Goal: Information Seeking & Learning: Learn about a topic

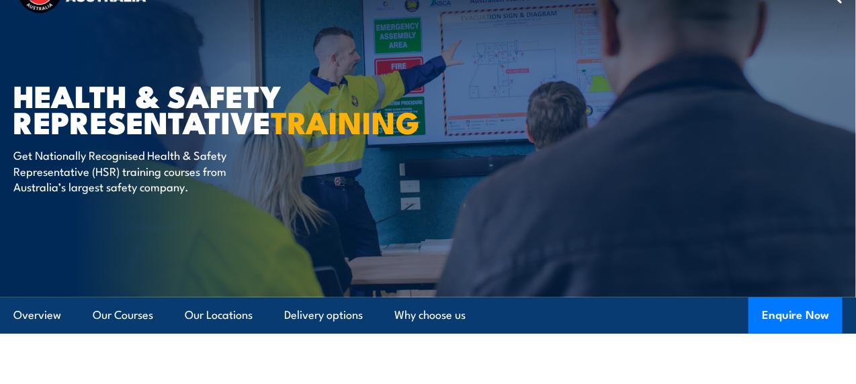
scroll to position [67, 0]
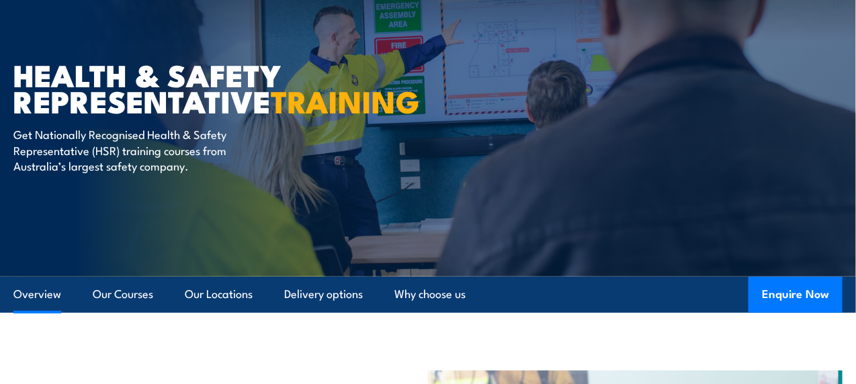
click at [34, 297] on link "Overview" at bounding box center [37, 295] width 48 height 36
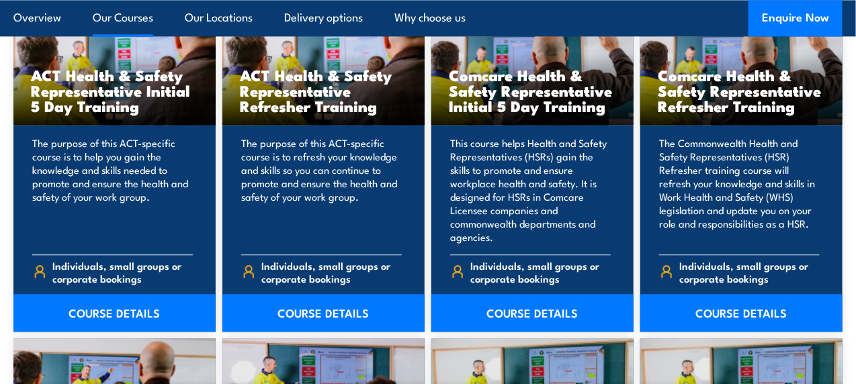
scroll to position [1102, 0]
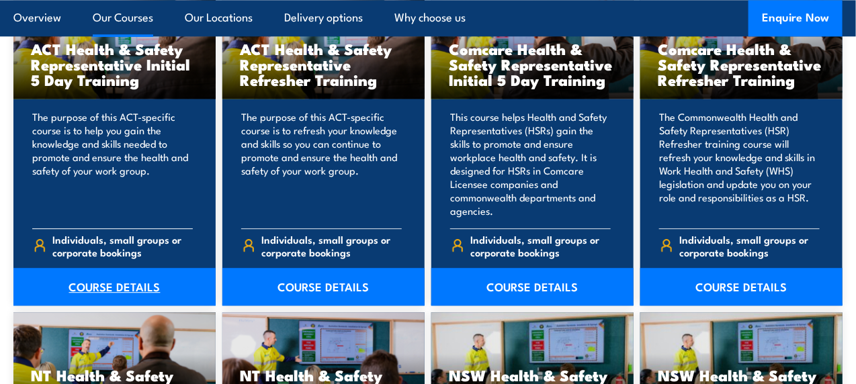
click at [101, 281] on link "COURSE DETAILS" at bounding box center [114, 287] width 202 height 38
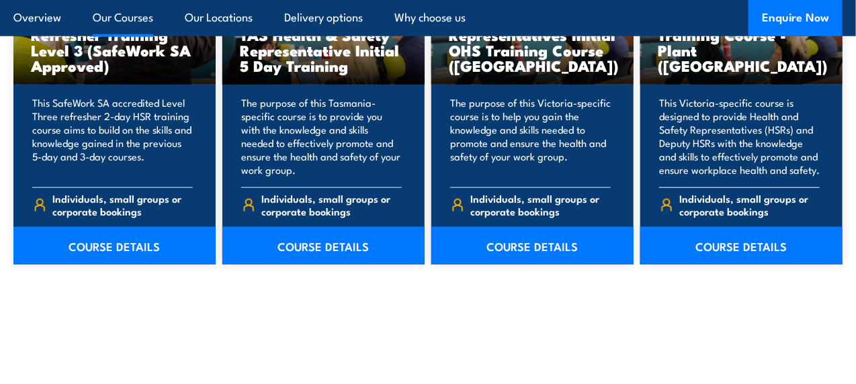
scroll to position [2110, 0]
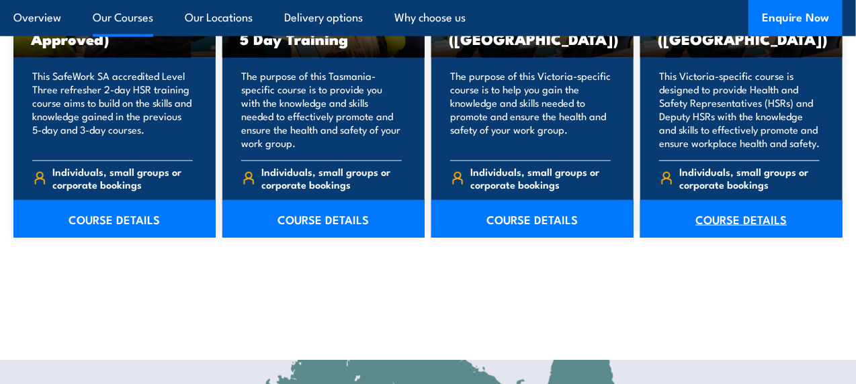
click at [729, 200] on link "COURSE DETAILS" at bounding box center [741, 219] width 202 height 38
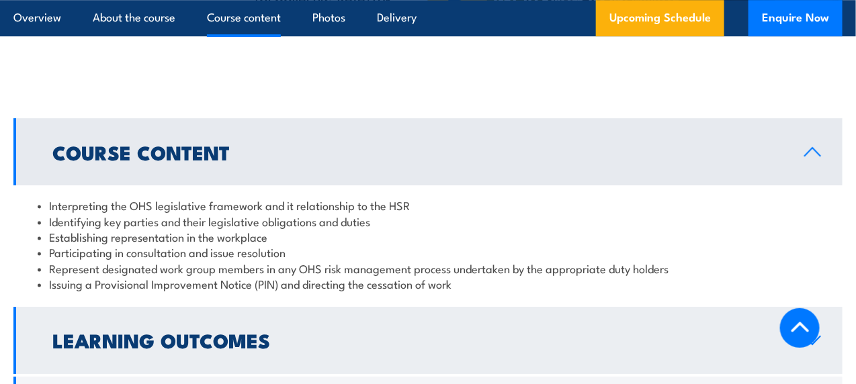
scroll to position [1545, 0]
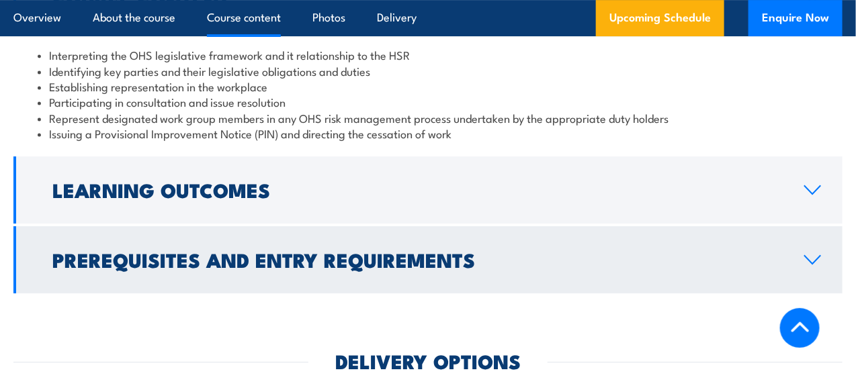
click at [815, 255] on icon at bounding box center [812, 260] width 18 height 11
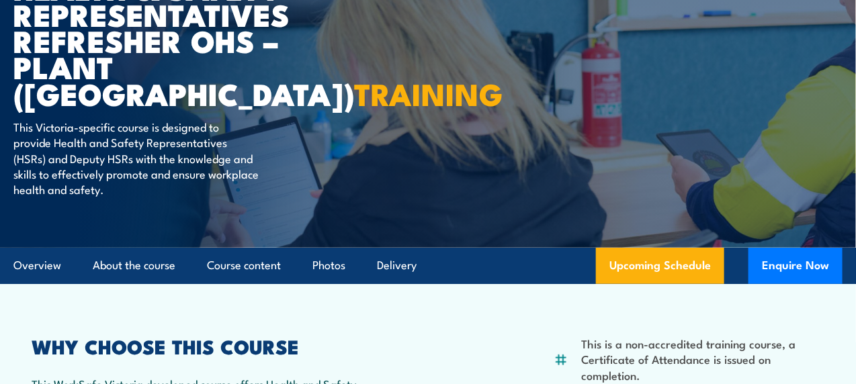
scroll to position [0, 0]
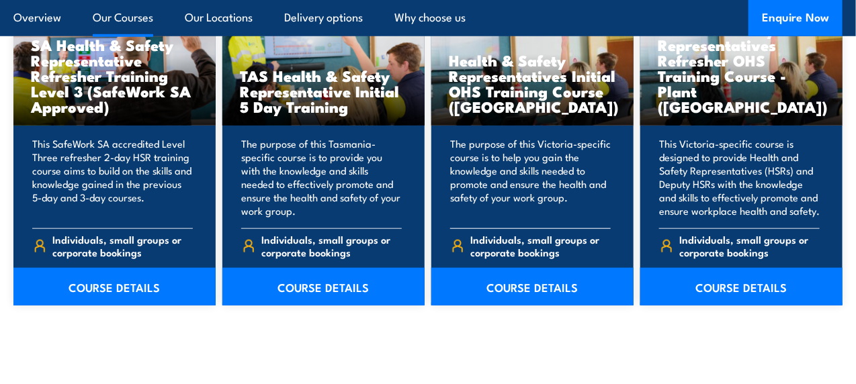
scroll to position [2042, 0]
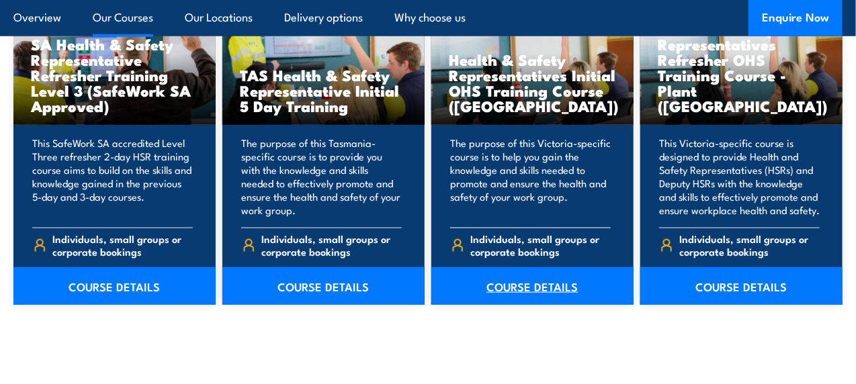
click at [528, 276] on link "COURSE DETAILS" at bounding box center [532, 286] width 202 height 38
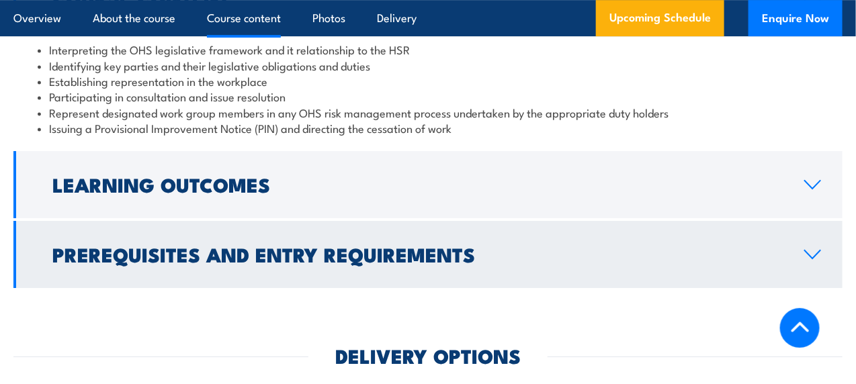
scroll to position [1478, 0]
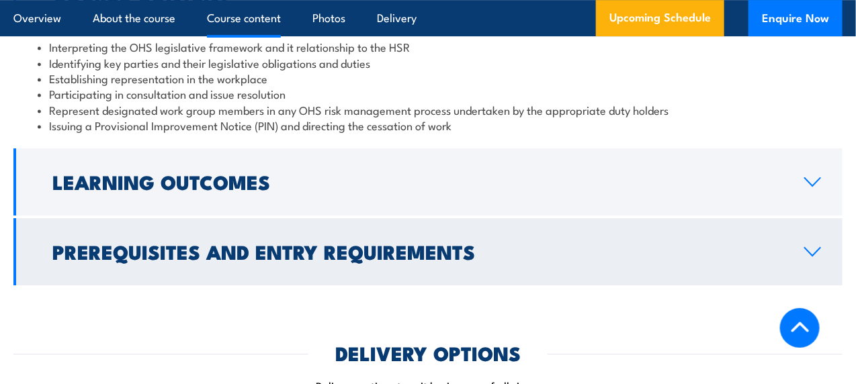
click at [818, 255] on icon at bounding box center [812, 251] width 18 height 11
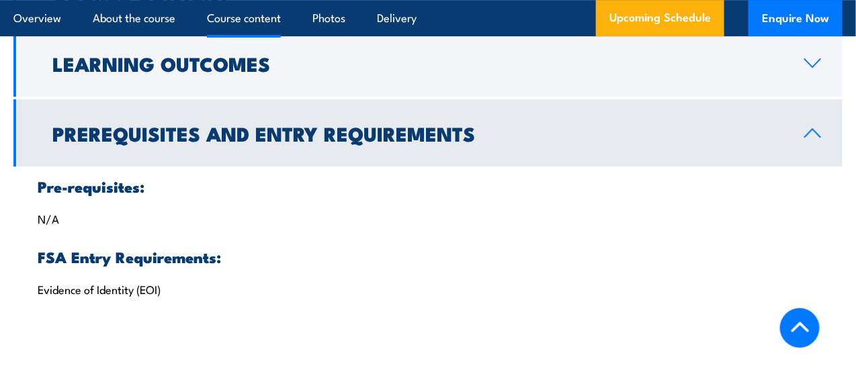
click at [811, 126] on link "Prerequisites and Entry Requirements" at bounding box center [427, 132] width 829 height 67
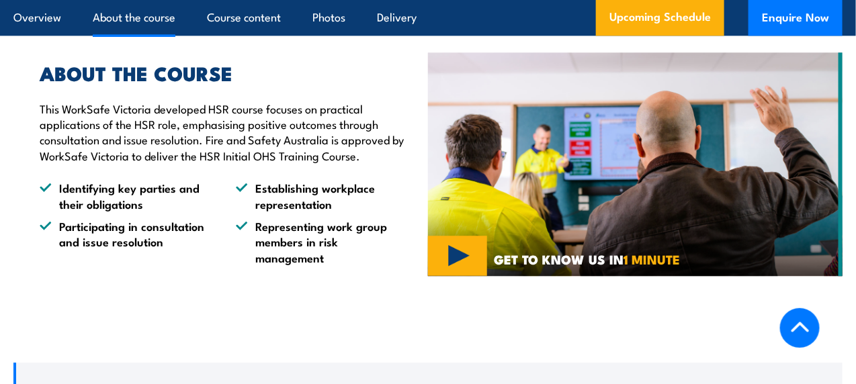
scroll to position [1007, 0]
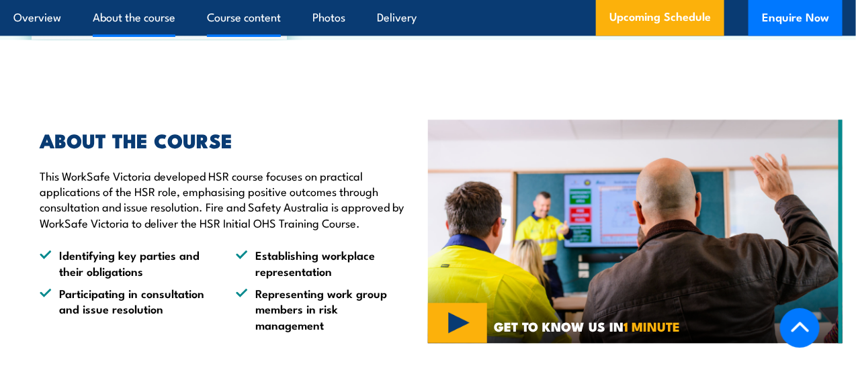
click at [249, 15] on link "Course content" at bounding box center [244, 18] width 74 height 36
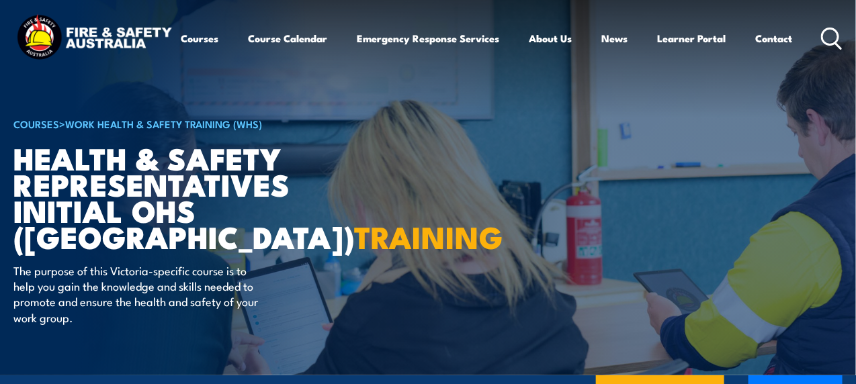
click at [539, 38] on div "Courses Course Calendar Emergency Response Services Services Overview Emergency…" at bounding box center [427, 38] width 829 height 53
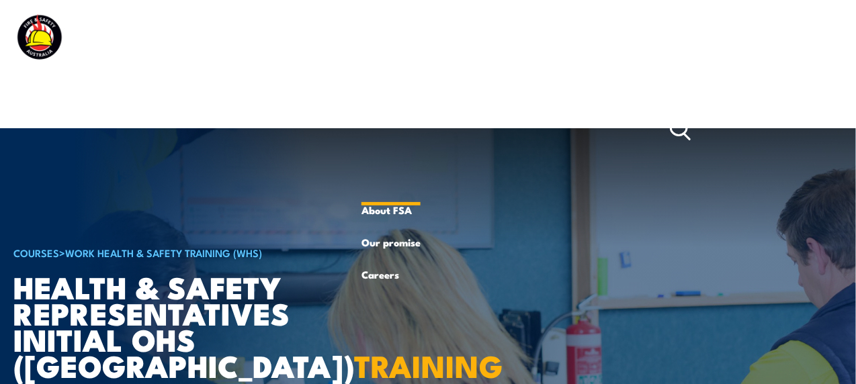
click at [541, 43] on div "Courses Course Calendar Emergency Response Services Services Overview Emergency…" at bounding box center [427, 103] width 829 height 182
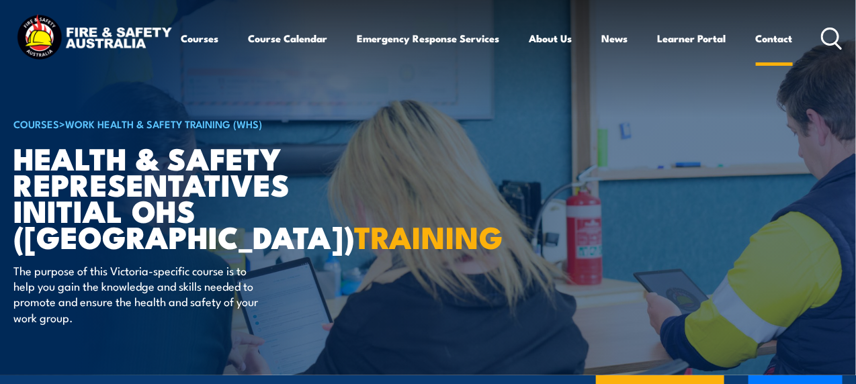
click at [772, 40] on link "Contact" at bounding box center [774, 38] width 37 height 32
